Goal: Task Accomplishment & Management: Complete application form

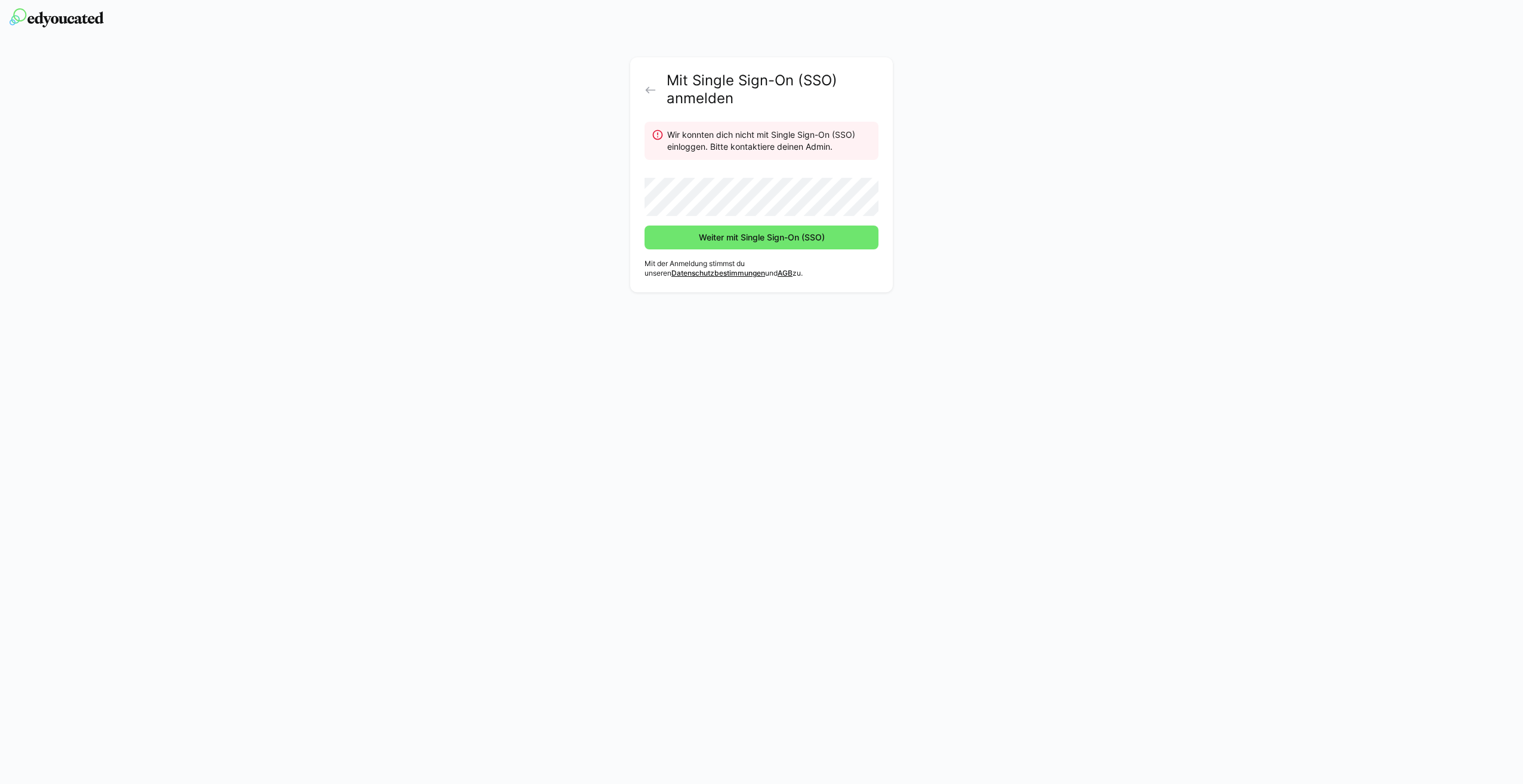
click at [545, 405] on div "Mit Single Sign-On (SSO) anmelden Wir konnten dich nicht mit Single Sign-On (SS…" at bounding box center [762, 392] width 1523 height 784
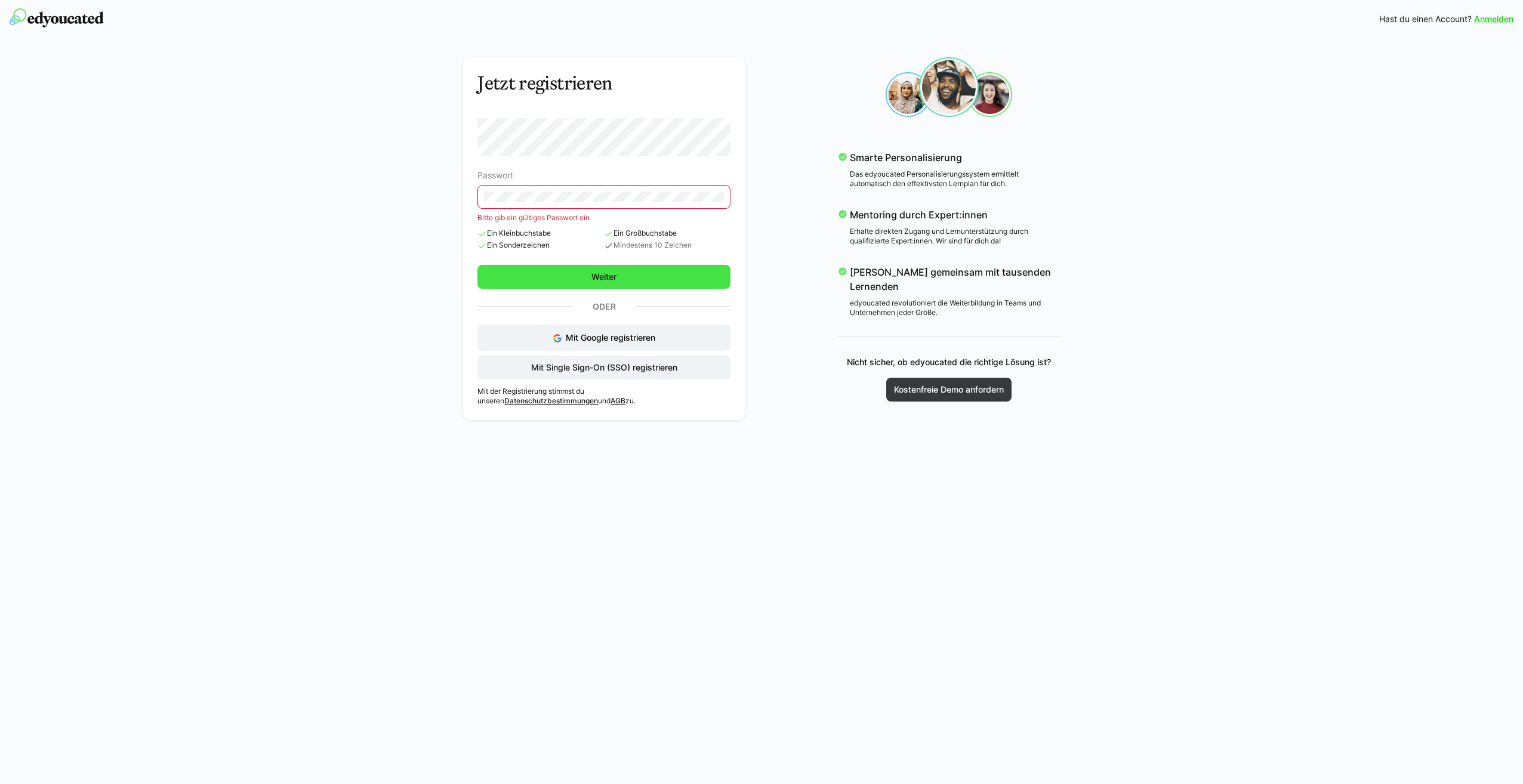
click at [587, 264] on form "Passwort Bitte gib ein gültiges Passwort ein Ein Kleinbuchstabe Ein Sonderzeich…" at bounding box center [604, 204] width 253 height 171
click at [435, 197] on div "Jetzt registrieren Passwort Bitte gib ein gültiges Passwort ein Ein Kleinbuchst…" at bounding box center [762, 238] width 690 height 380
click at [484, 204] on eds-input at bounding box center [604, 197] width 253 height 24
click at [443, 198] on div "Jetzt registrieren Passwort Bitte gib ein gültiges Passwort ein Ein Kleinbuchst…" at bounding box center [762, 238] width 690 height 380
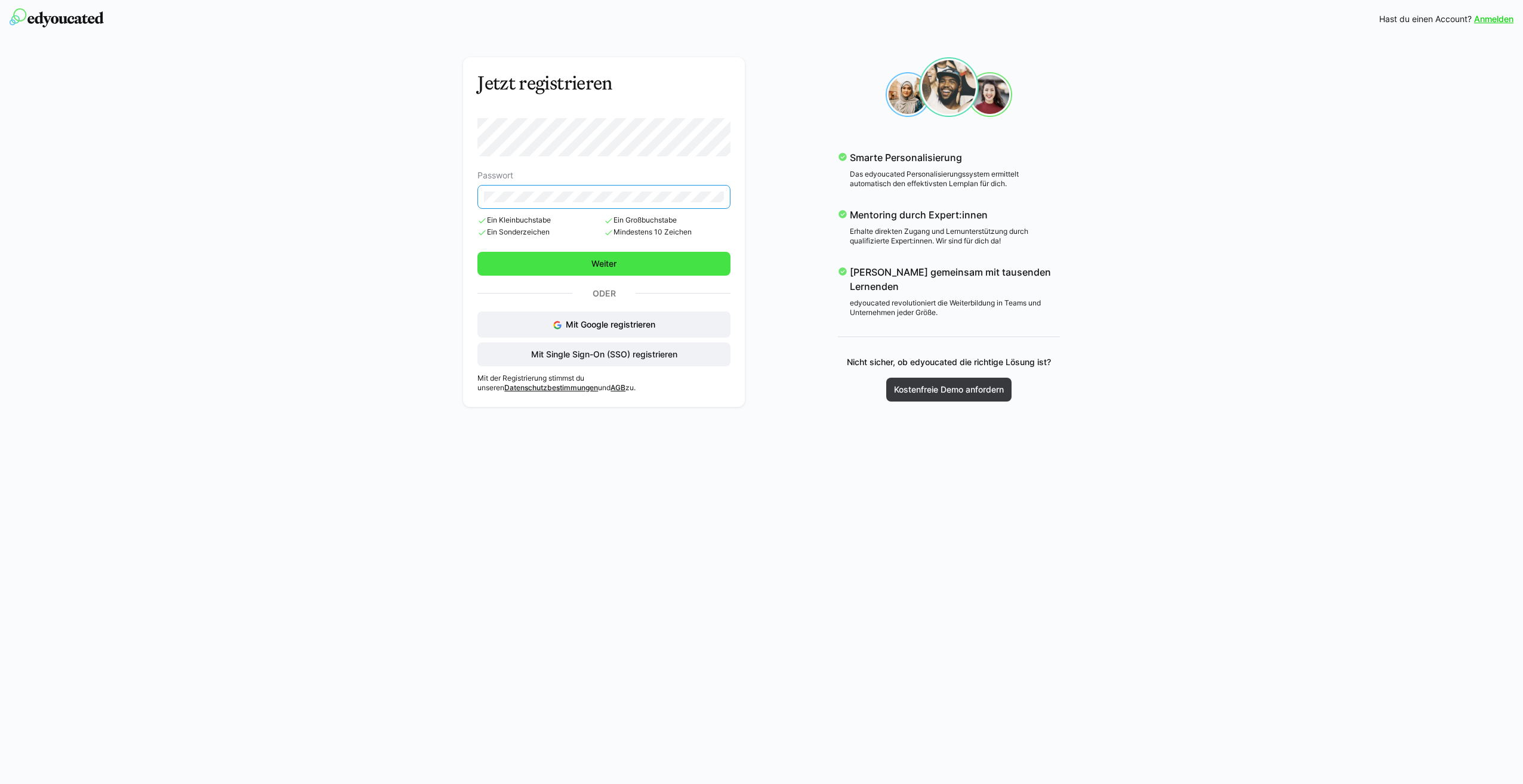
click at [524, 265] on span "Weiter" at bounding box center [604, 264] width 253 height 24
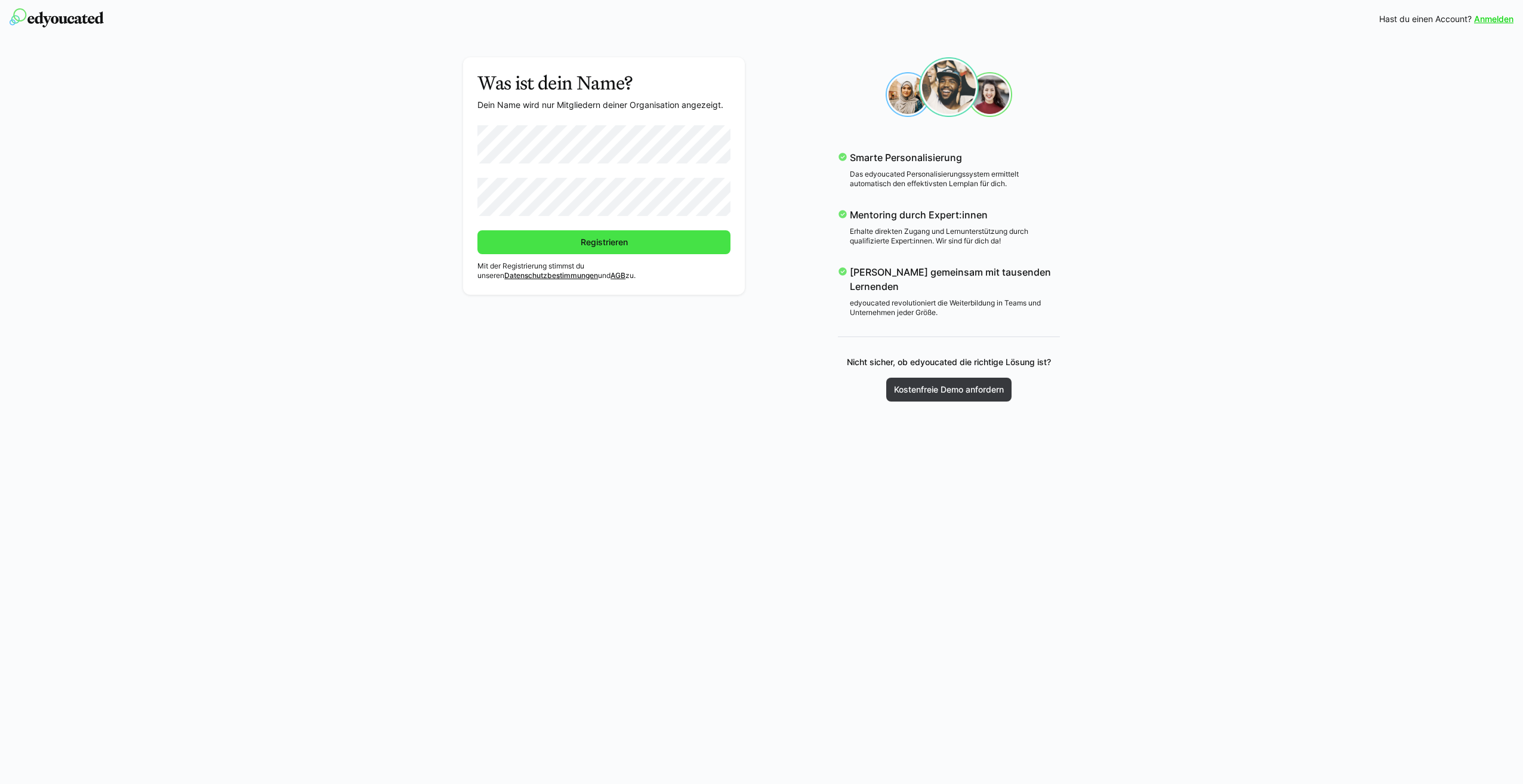
click at [576, 242] on span "Registrieren" at bounding box center [604, 243] width 253 height 24
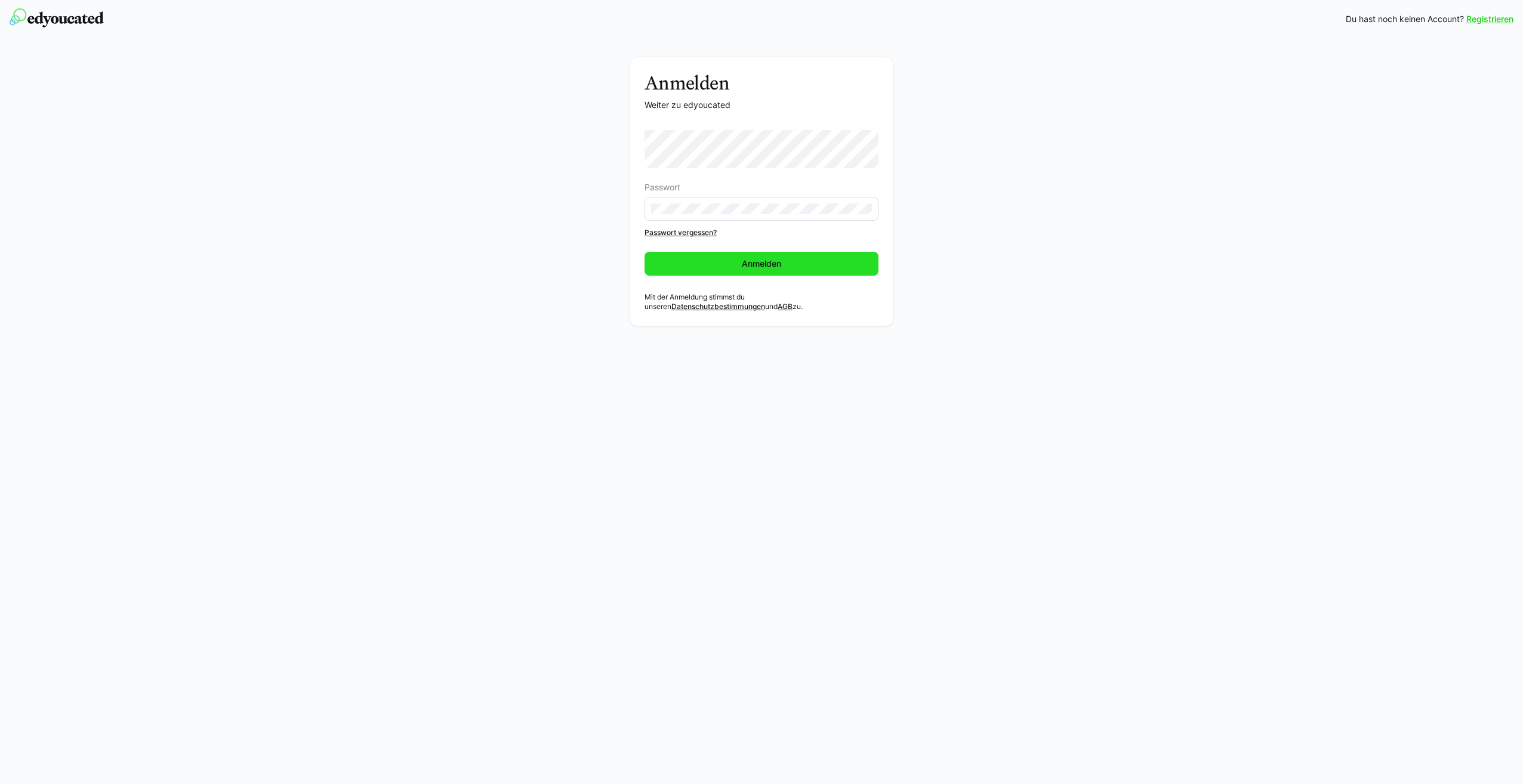
click at [725, 267] on span "Anmelden" at bounding box center [762, 264] width 234 height 24
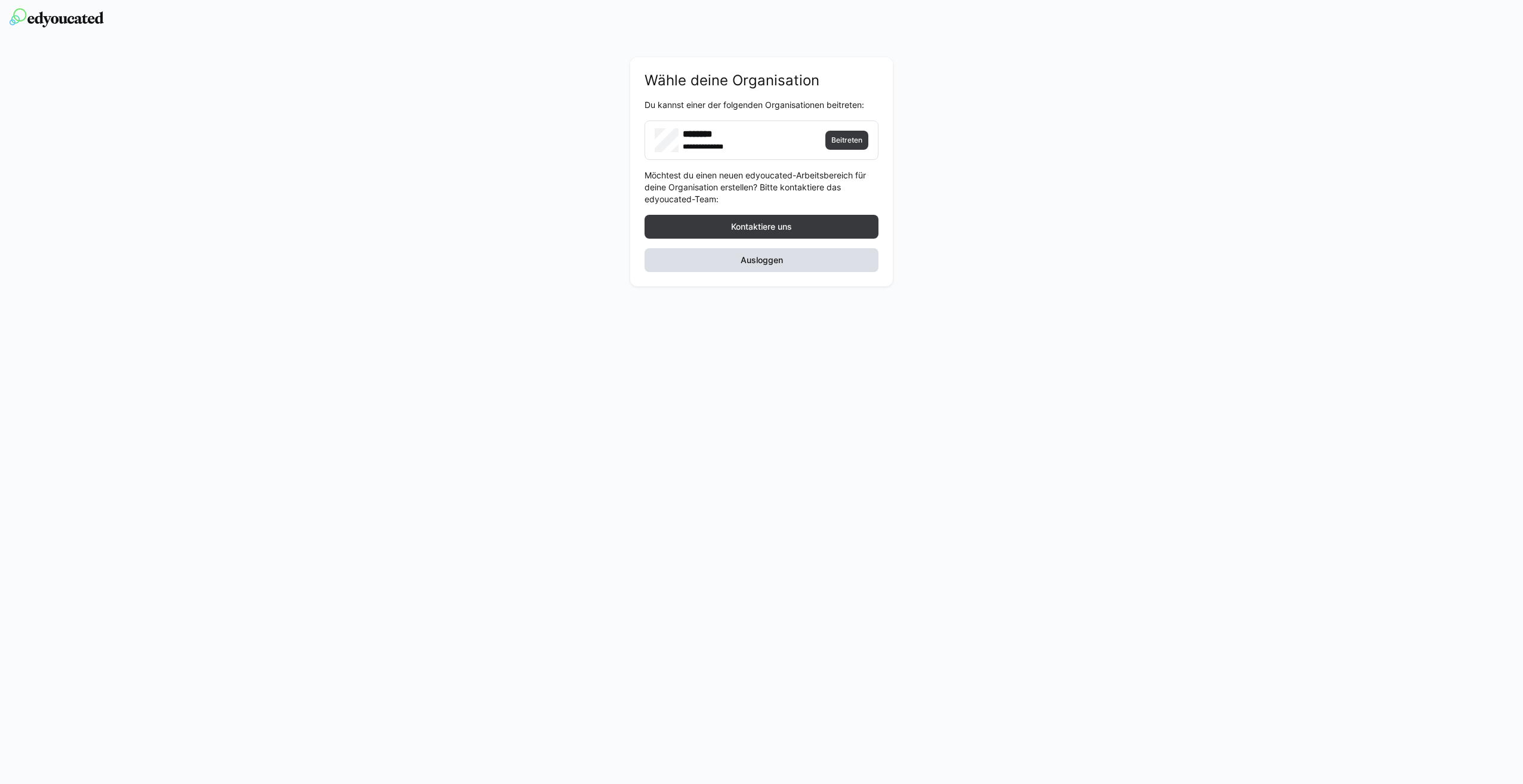
click at [810, 261] on span "Ausloggen" at bounding box center [762, 260] width 234 height 24
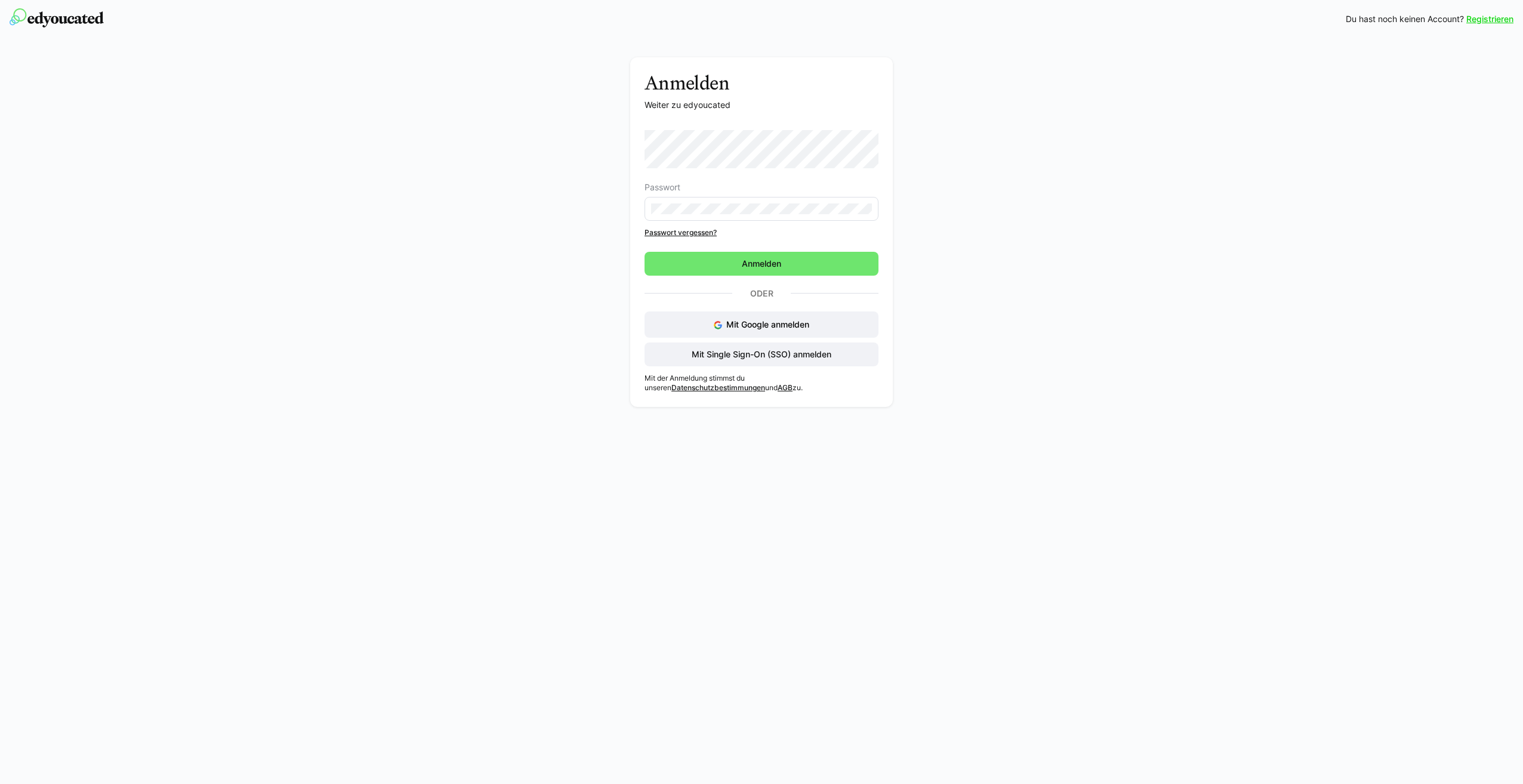
click at [711, 214] on eds-input at bounding box center [762, 209] width 234 height 24
click at [730, 184] on div "Passwort" at bounding box center [762, 187] width 234 height 9
click at [622, 212] on div "Anmelden Weiter zu edyoucated Passwort Passwort vergessen? Anmelden Oder Mit Go…" at bounding box center [762, 234] width 673 height 355
click at [774, 185] on div "Passwort" at bounding box center [762, 187] width 234 height 9
click at [755, 261] on span "Anmelden" at bounding box center [762, 264] width 43 height 12
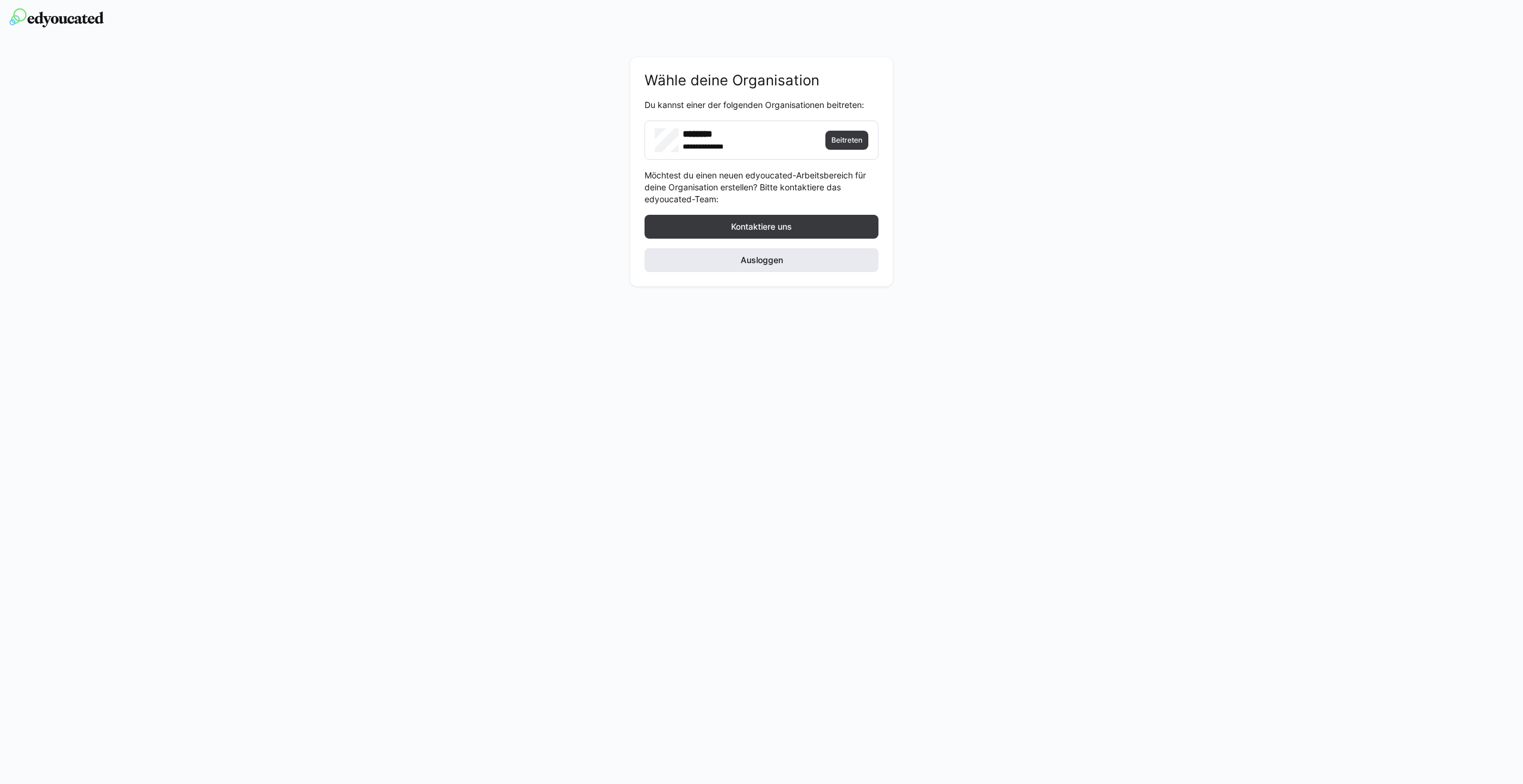
click at [743, 261] on span "Ausloggen" at bounding box center [762, 260] width 46 height 12
